Goal: Information Seeking & Learning: Learn about a topic

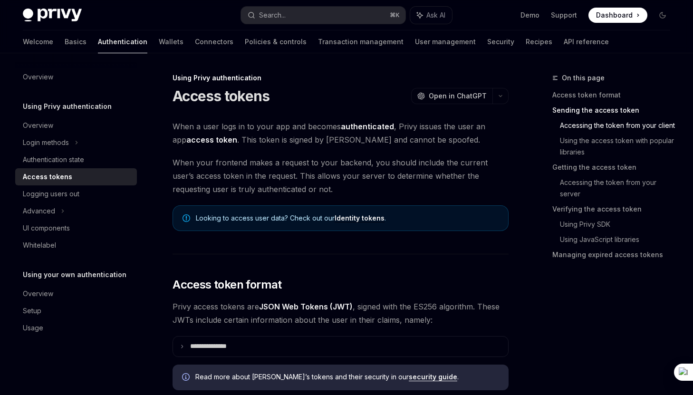
scroll to position [451, 0]
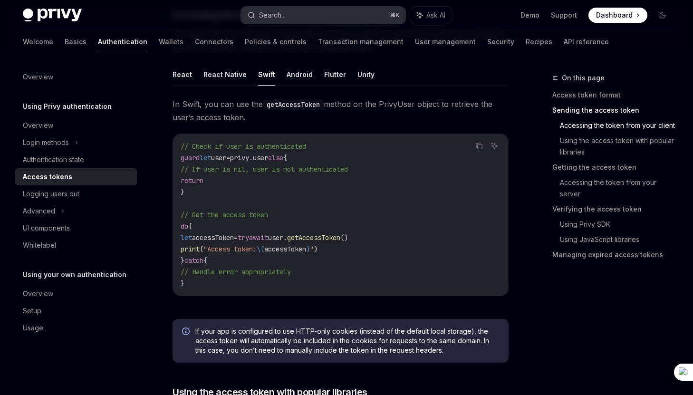
click at [337, 15] on button "Search... ⌘ K" at bounding box center [323, 15] width 164 height 17
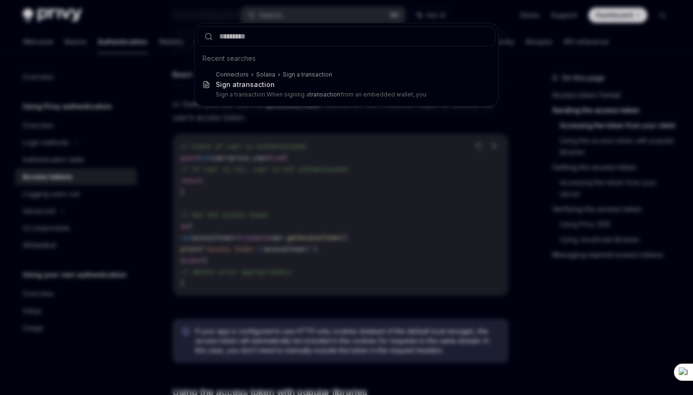
type input "**********"
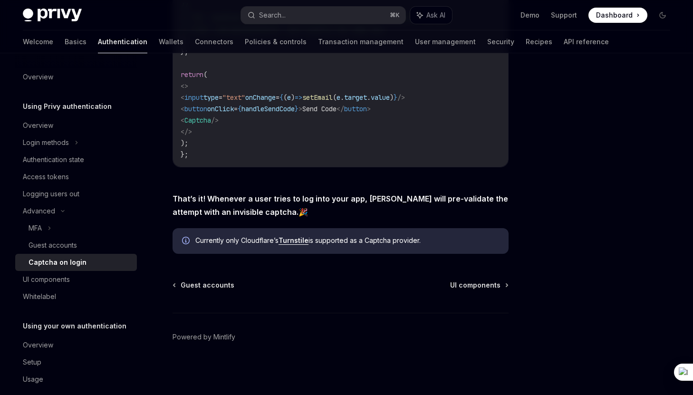
scroll to position [53, 0]
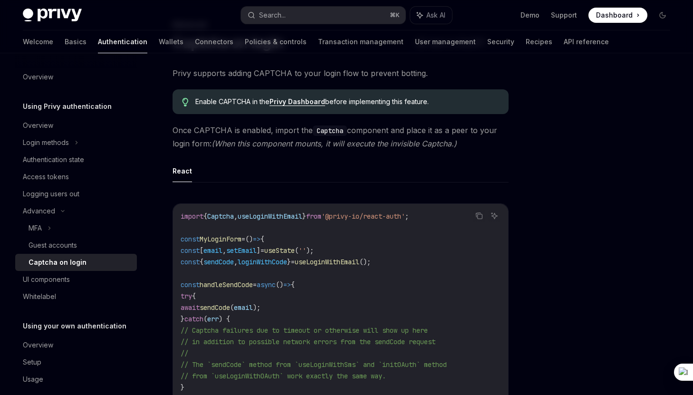
click at [293, 220] on code "import { Captcha , useLoginWithEmail } from '@privy-io/react-auth' ; const MyLo…" at bounding box center [341, 359] width 320 height 297
click at [73, 143] on div "Login methods" at bounding box center [76, 142] width 122 height 17
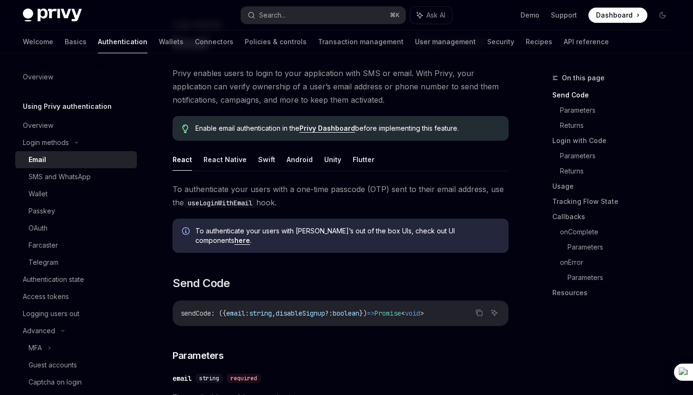
click at [74, 162] on div "Email" at bounding box center [80, 159] width 103 height 11
click at [234, 159] on button "React Native" at bounding box center [224, 159] width 43 height 22
type textarea "*"
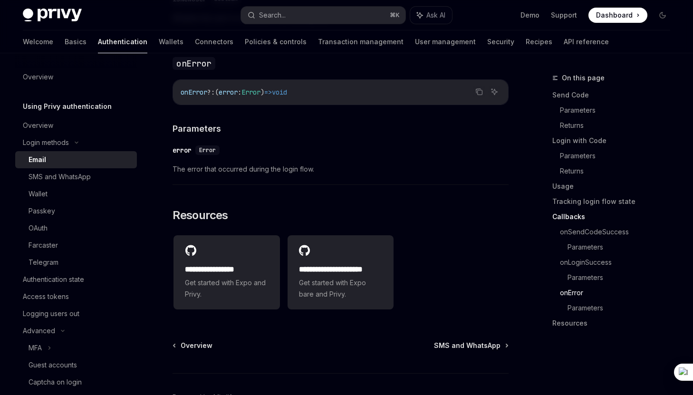
scroll to position [1873, 0]
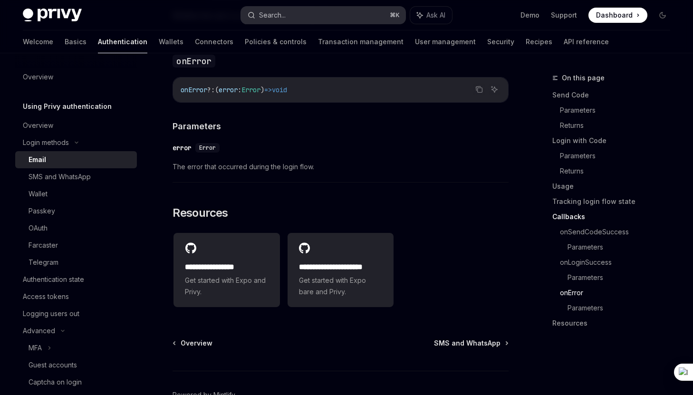
click at [275, 17] on div "Search..." at bounding box center [272, 15] width 27 height 11
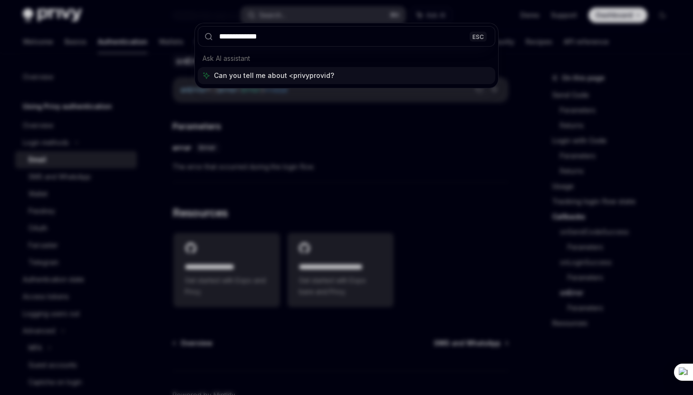
type input "**********"
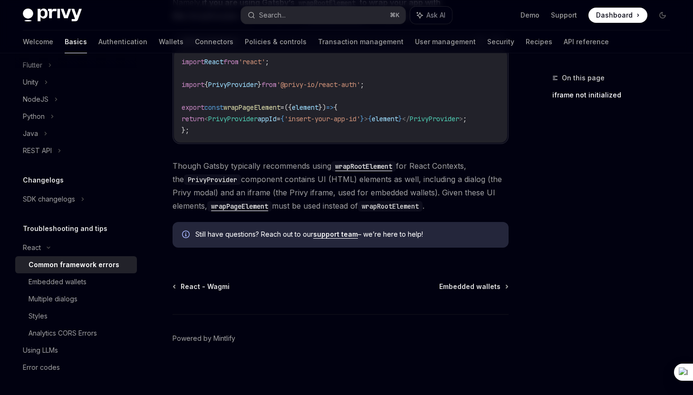
scroll to position [372, 0]
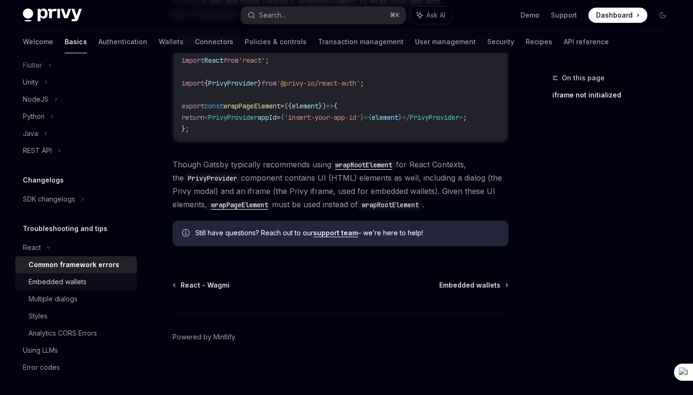
click at [82, 281] on div "Embedded wallets" at bounding box center [58, 281] width 58 height 11
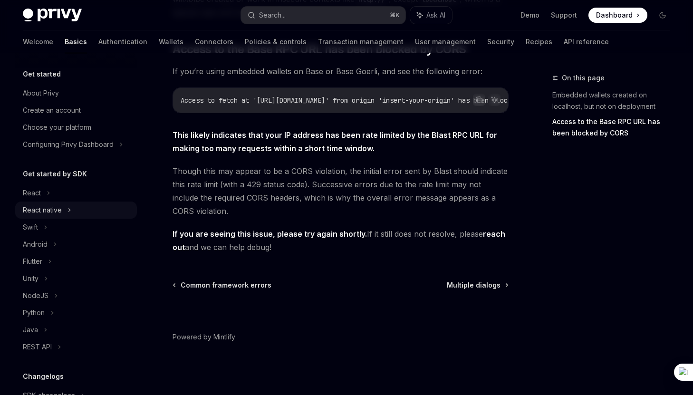
click at [113, 209] on div "React native" at bounding box center [76, 209] width 122 height 17
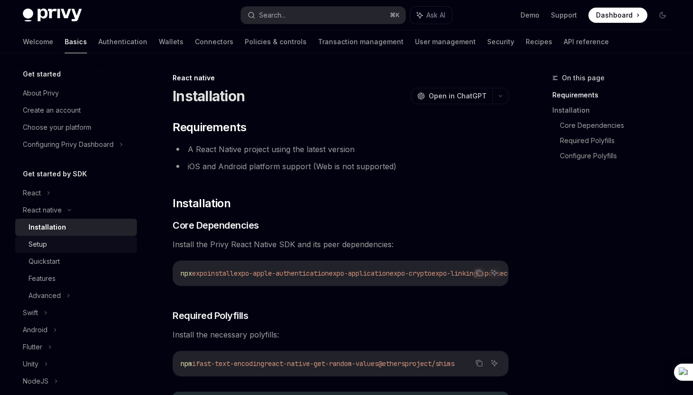
click at [96, 250] on link "Setup" at bounding box center [76, 244] width 122 height 17
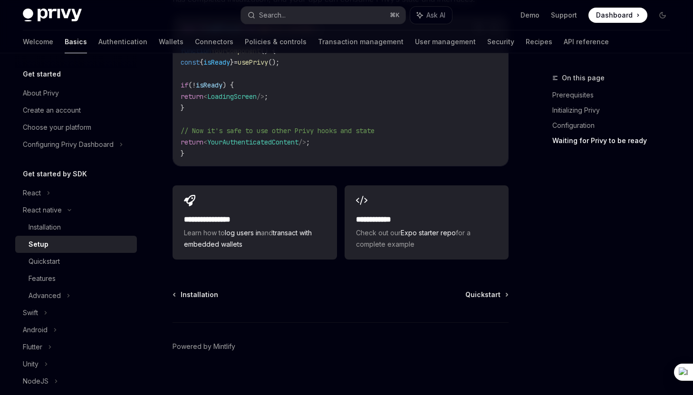
scroll to position [902, 0]
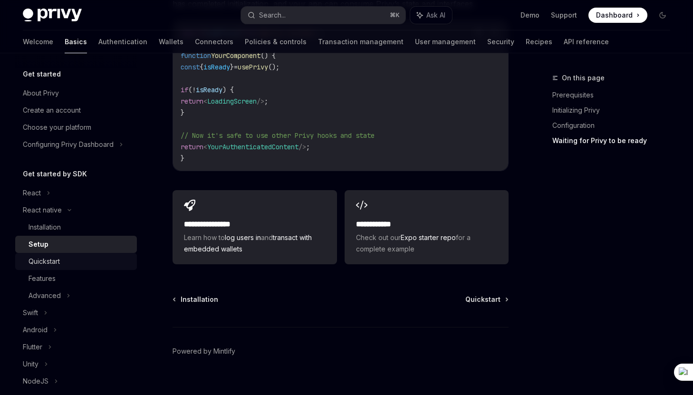
click at [102, 258] on div "Quickstart" at bounding box center [80, 261] width 103 height 11
type textarea "*"
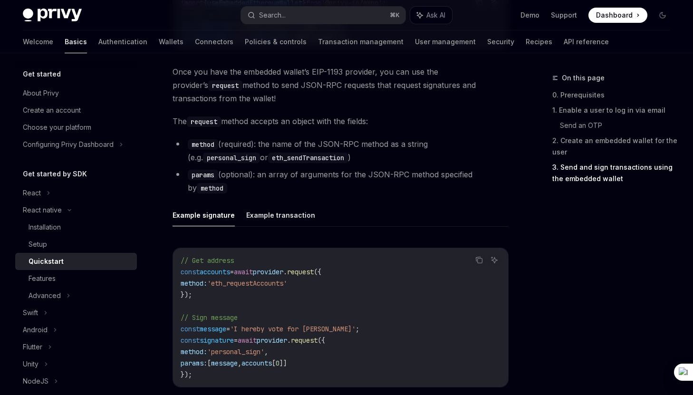
scroll to position [1241, 0]
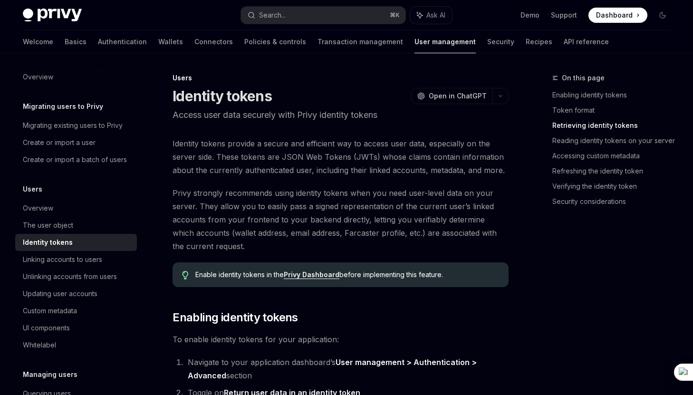
scroll to position [825, 0]
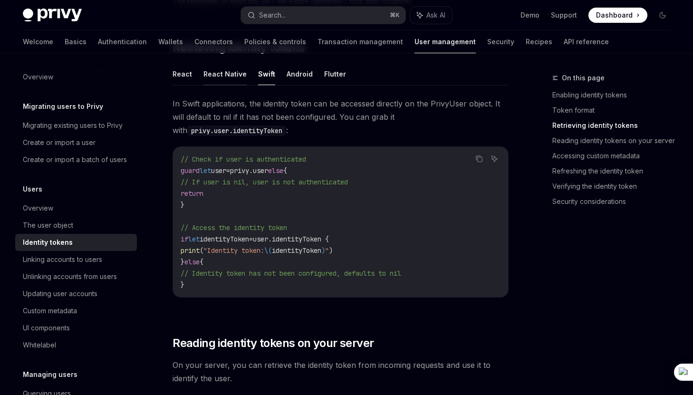
click at [230, 73] on button "React Native" at bounding box center [224, 74] width 43 height 22
type textarea "*"
